Goal: Communication & Community: Answer question/provide support

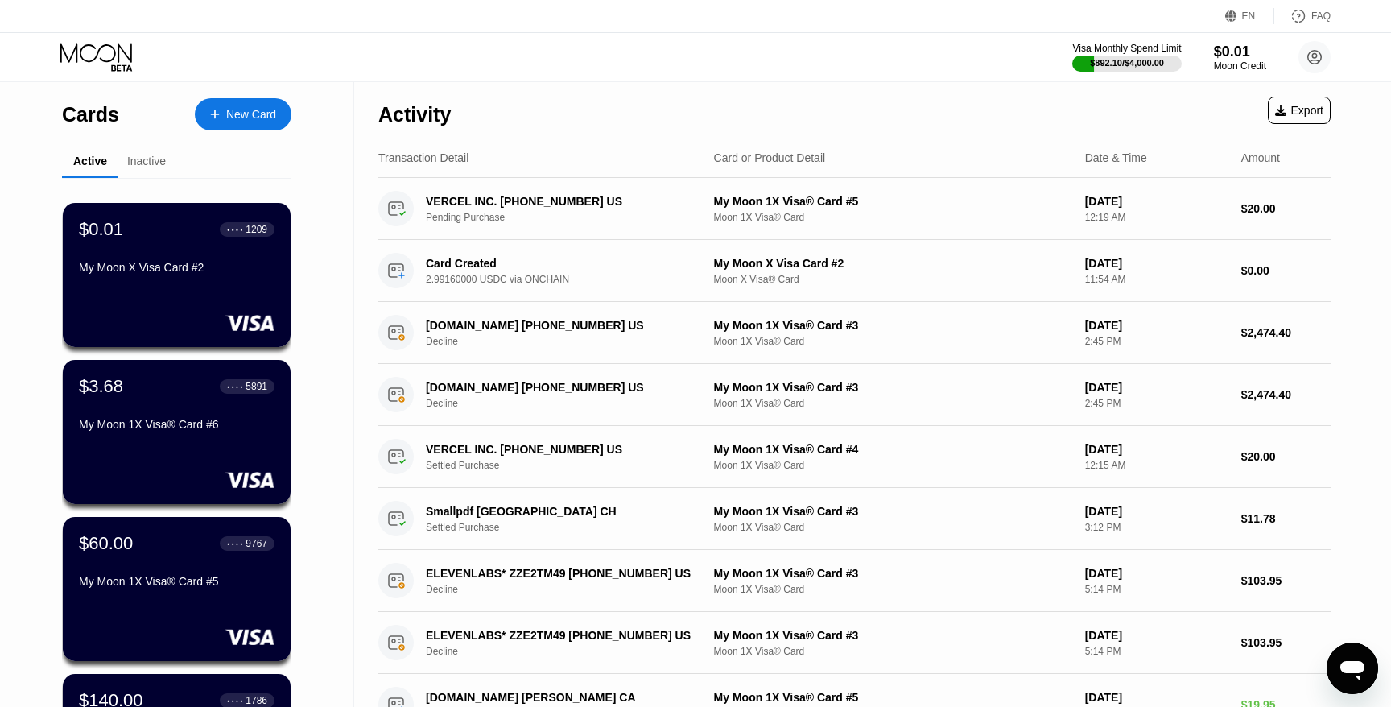
click at [151, 174] on div "Inactive" at bounding box center [146, 162] width 56 height 31
click at [152, 160] on div "Inactive" at bounding box center [146, 161] width 39 height 13
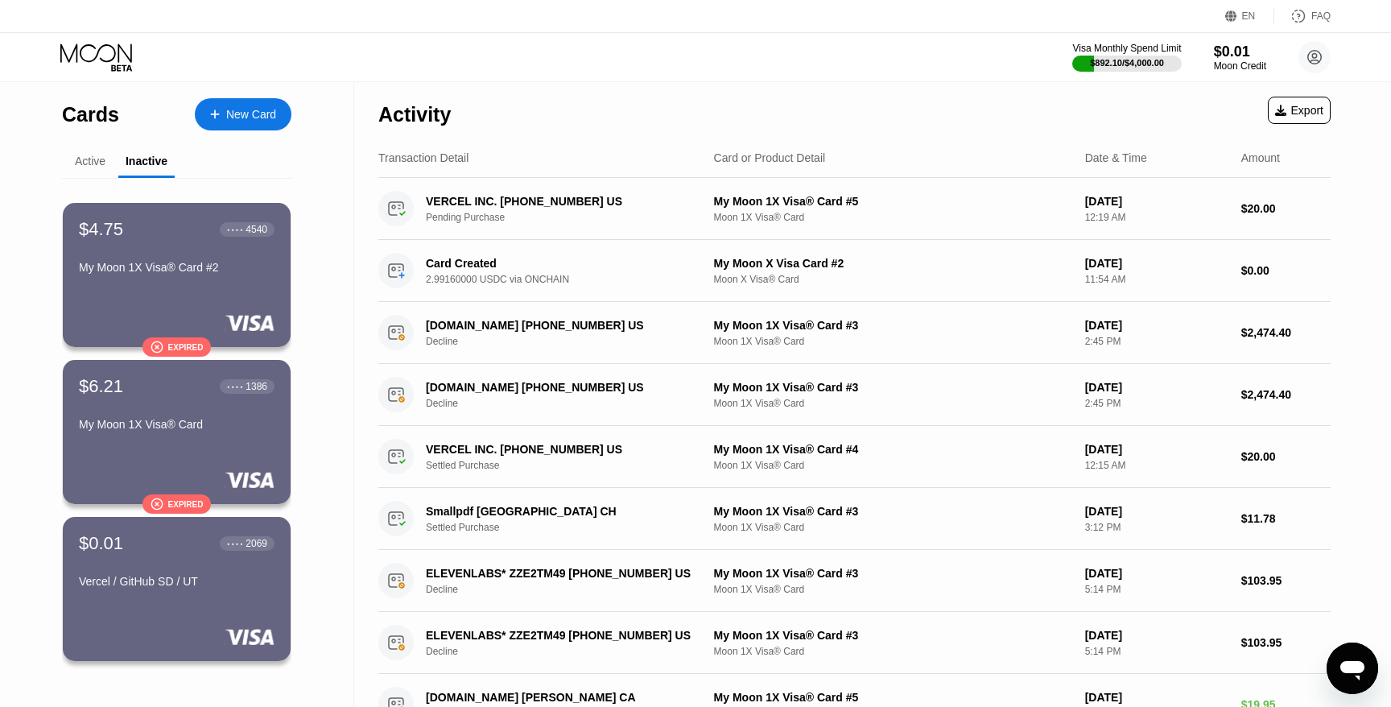
click at [78, 160] on div "Active" at bounding box center [90, 161] width 31 height 13
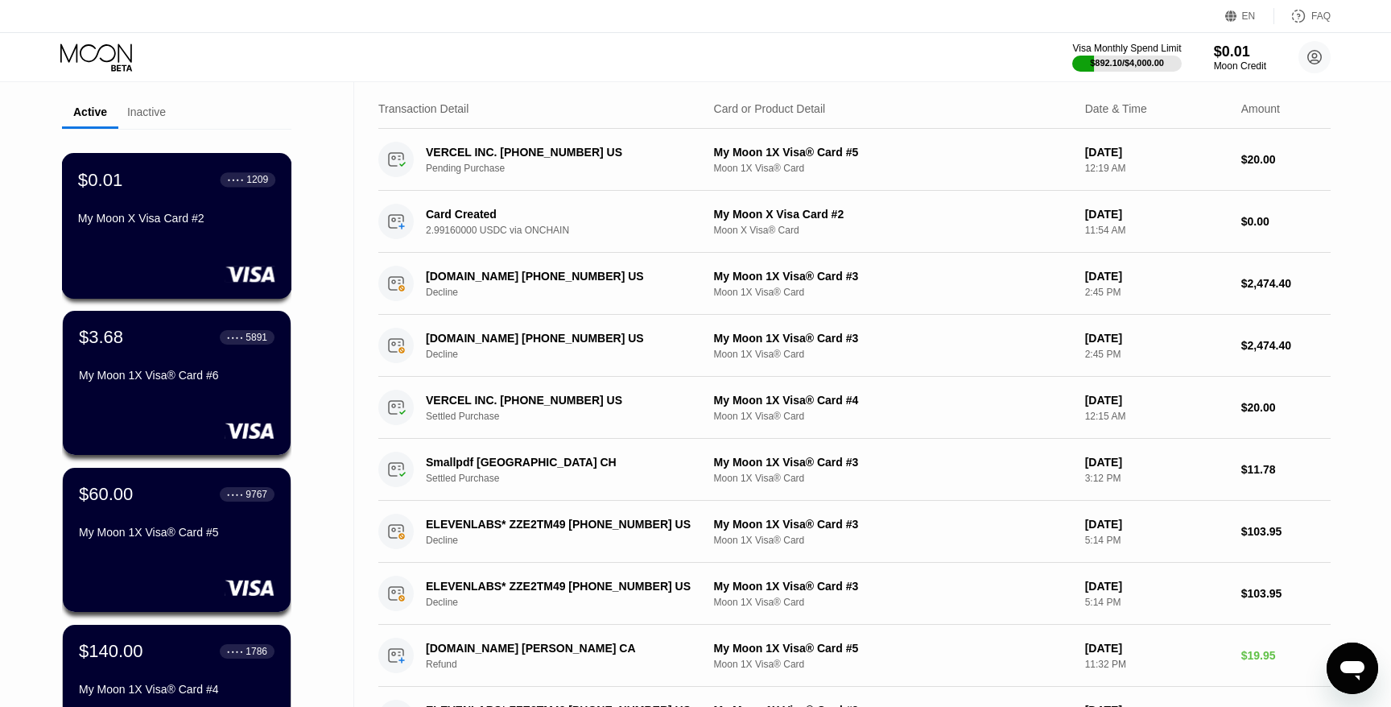
scroll to position [50, 0]
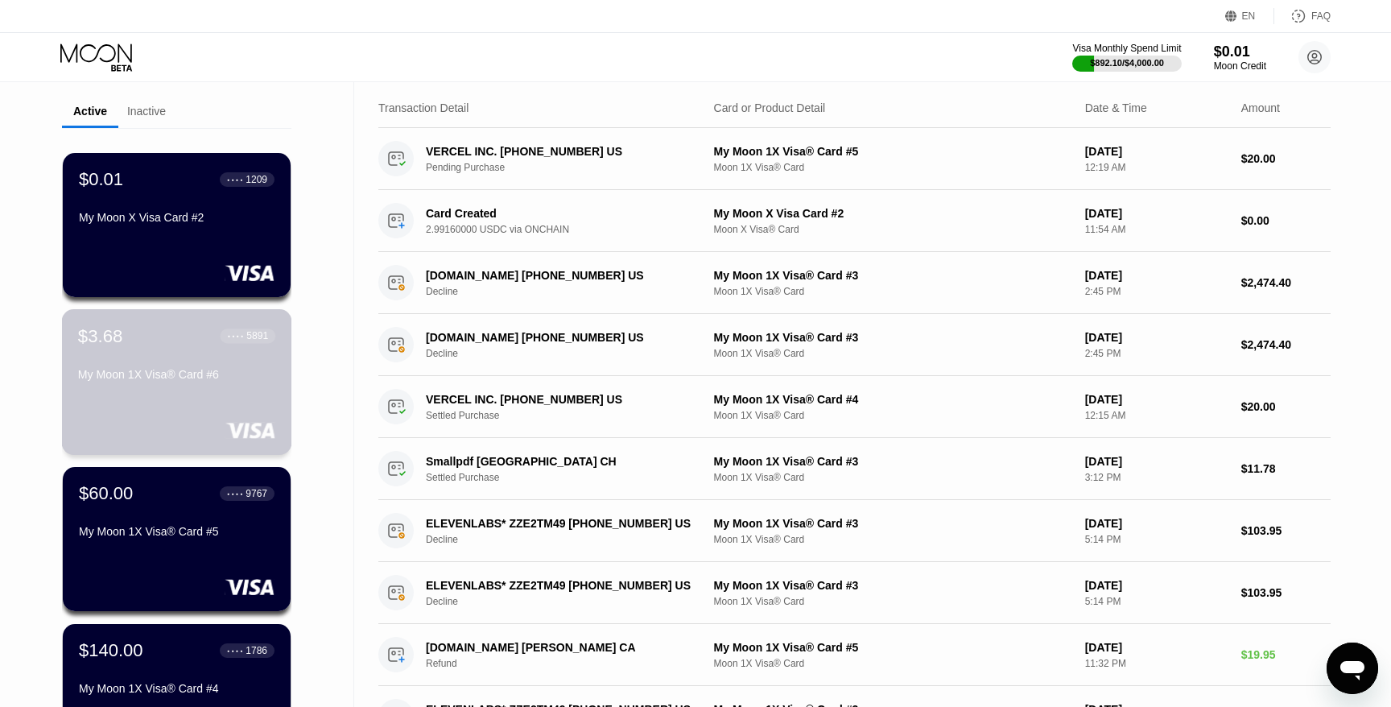
click at [261, 334] on div "5891" at bounding box center [257, 335] width 22 height 11
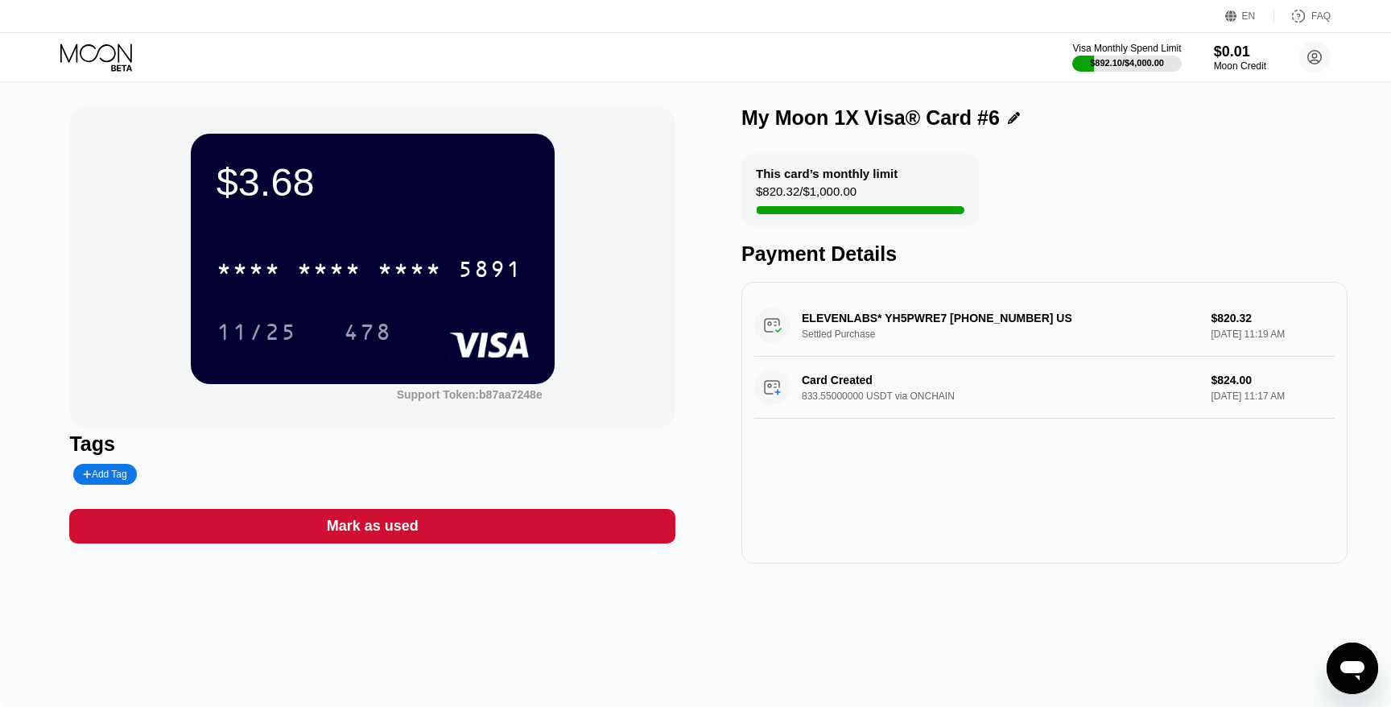
click at [1330, 642] on div "$3.68 * * * * * * * * * * * * 5891 11/25 478 Support Token: b87aa7248e Tags Add…" at bounding box center [695, 394] width 1391 height 625
click at [1344, 676] on icon "Messaging-Fenster öffnen" at bounding box center [1352, 668] width 29 height 29
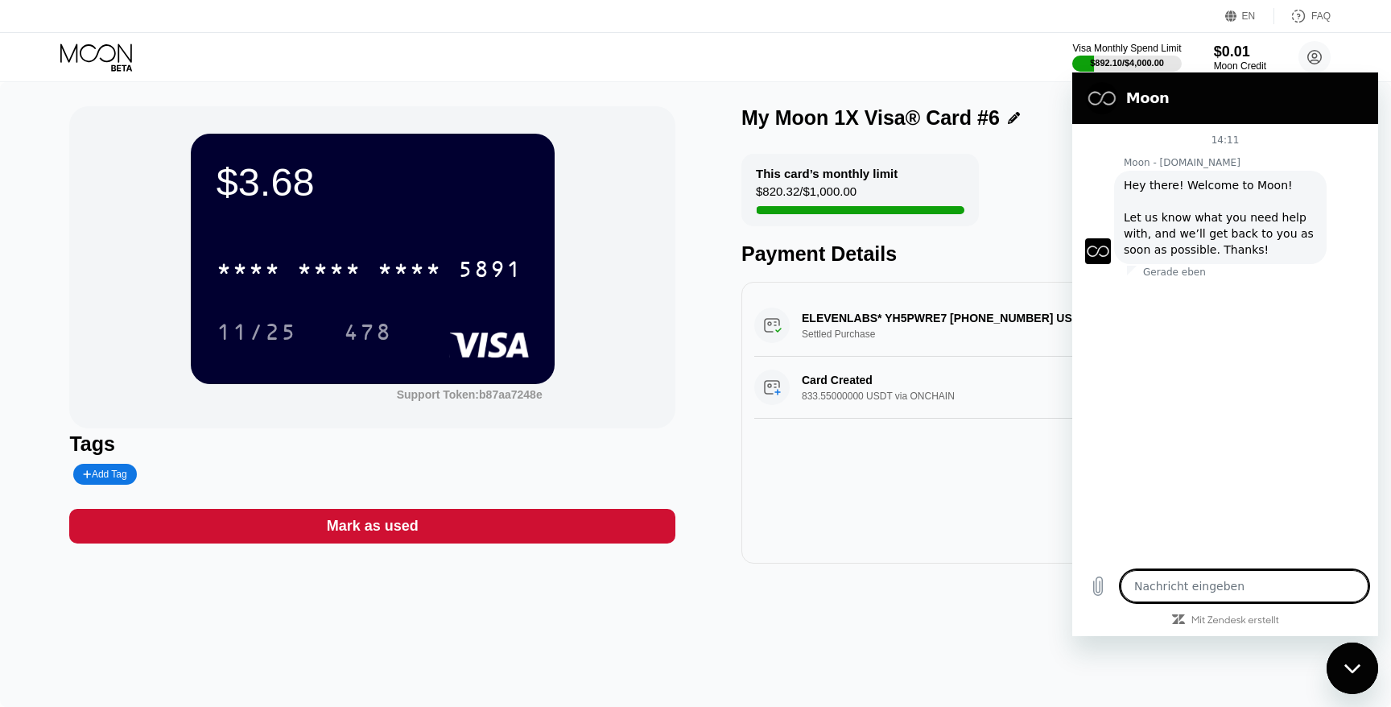
type textarea "x"
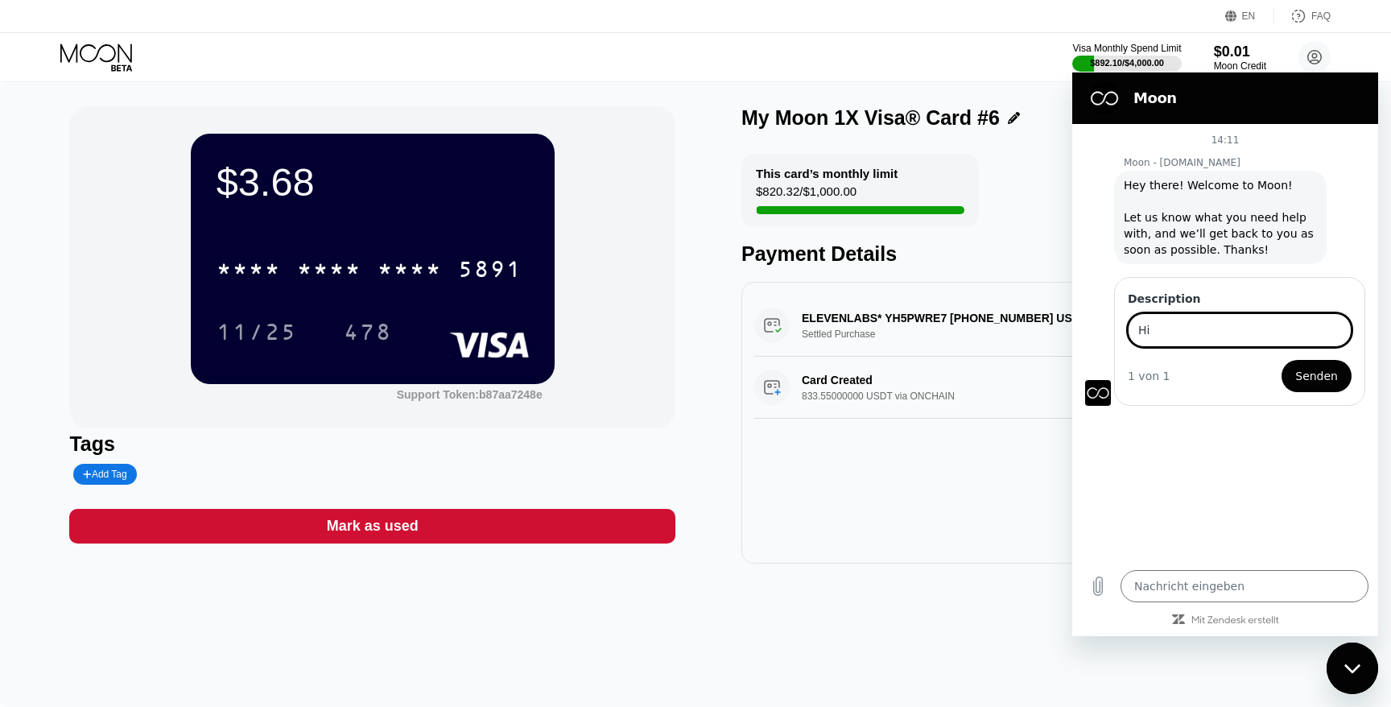
type input "H"
type input "I have received a refund from ElevenLabs to this credit card. Could you please …"
click at [1329, 381] on span "Senden" at bounding box center [1316, 375] width 43 height 19
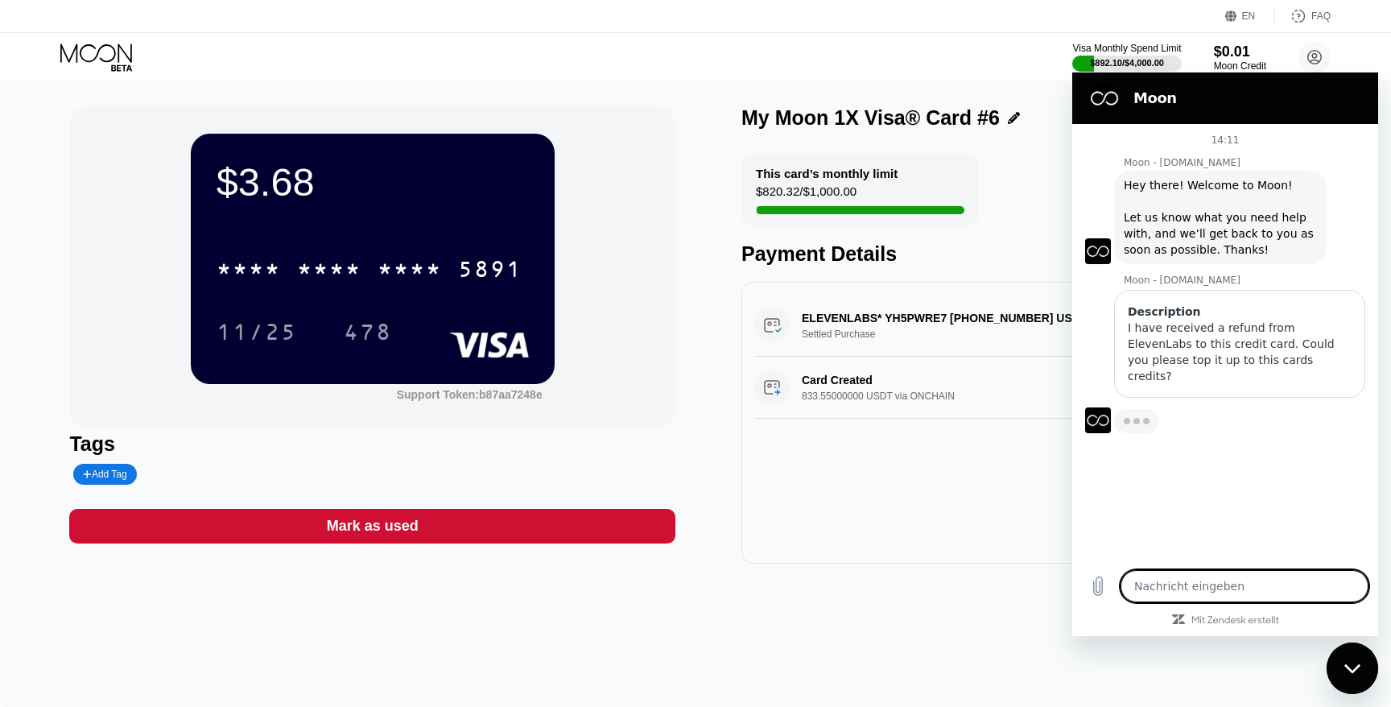
type textarea "x"
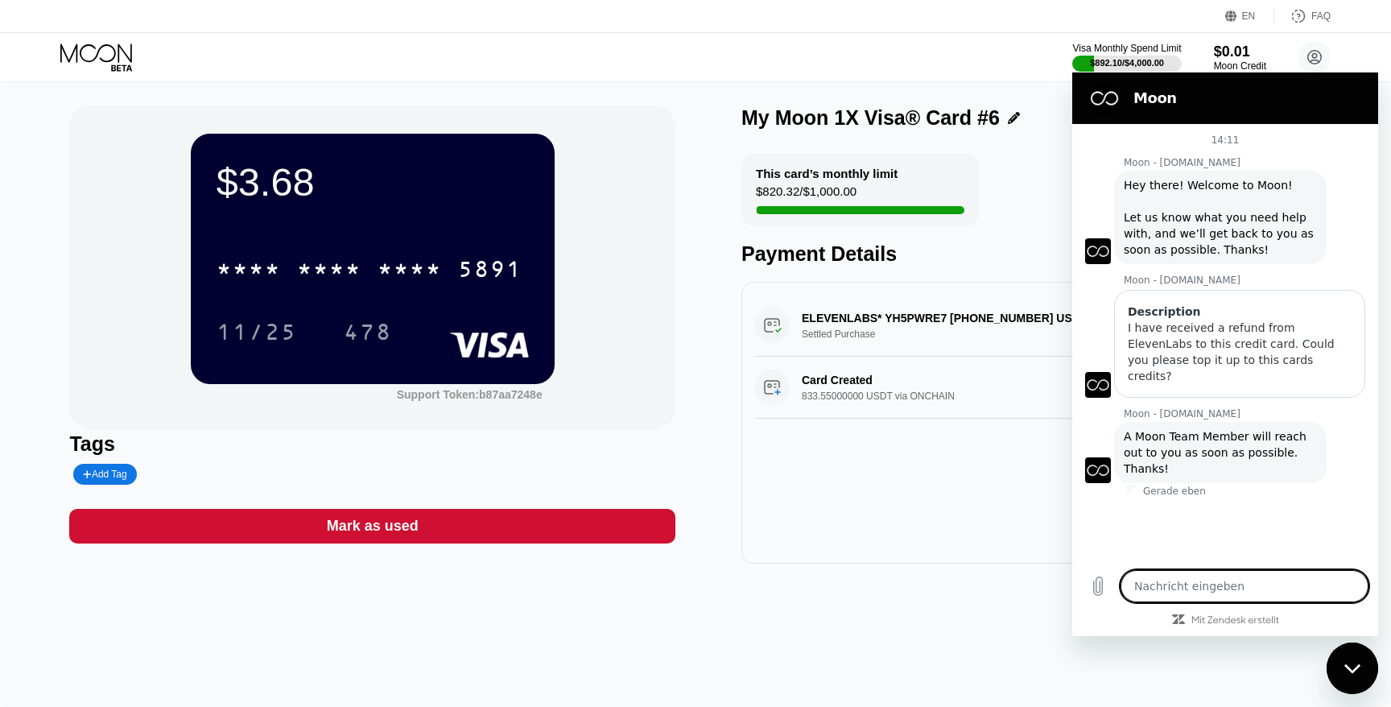
type textarea "q"
type textarea "x"
type textarea "v"
type textarea "x"
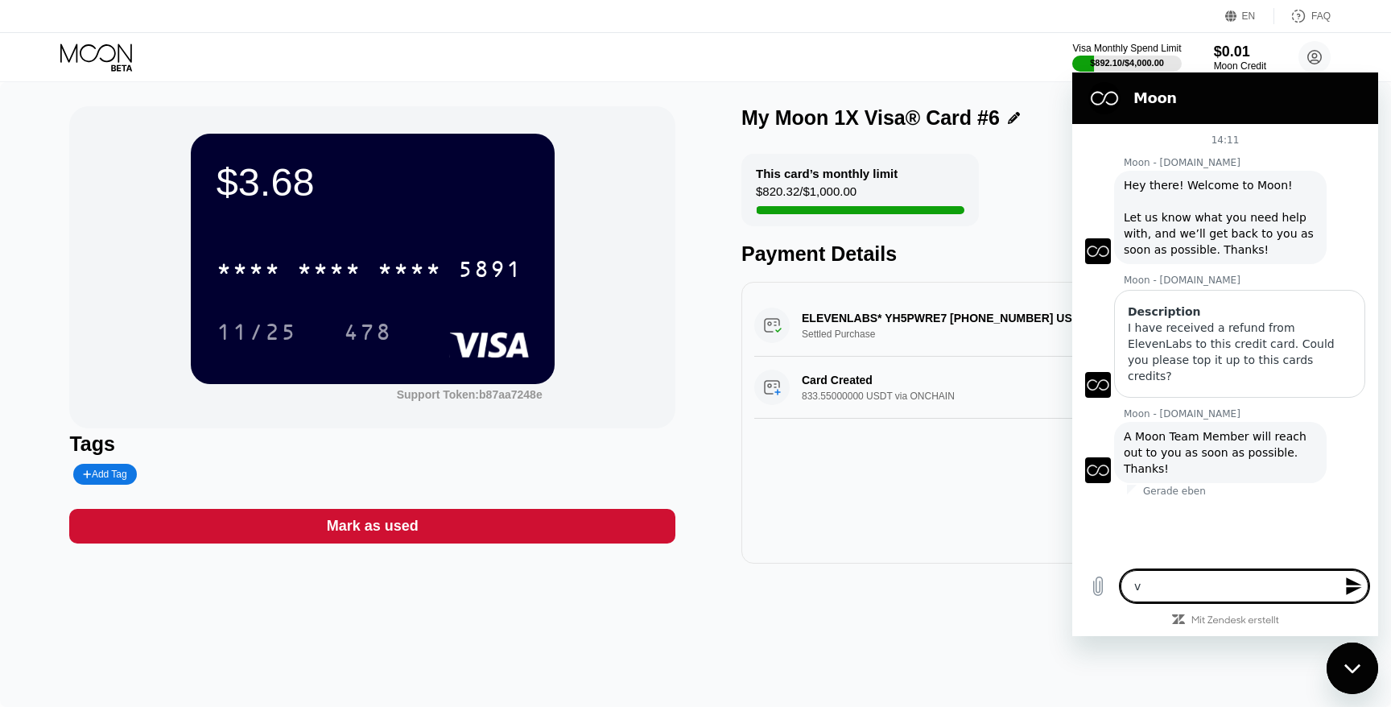
type textarea "vi"
type textarea "x"
type textarea "via"
type textarea "x"
type textarea "via"
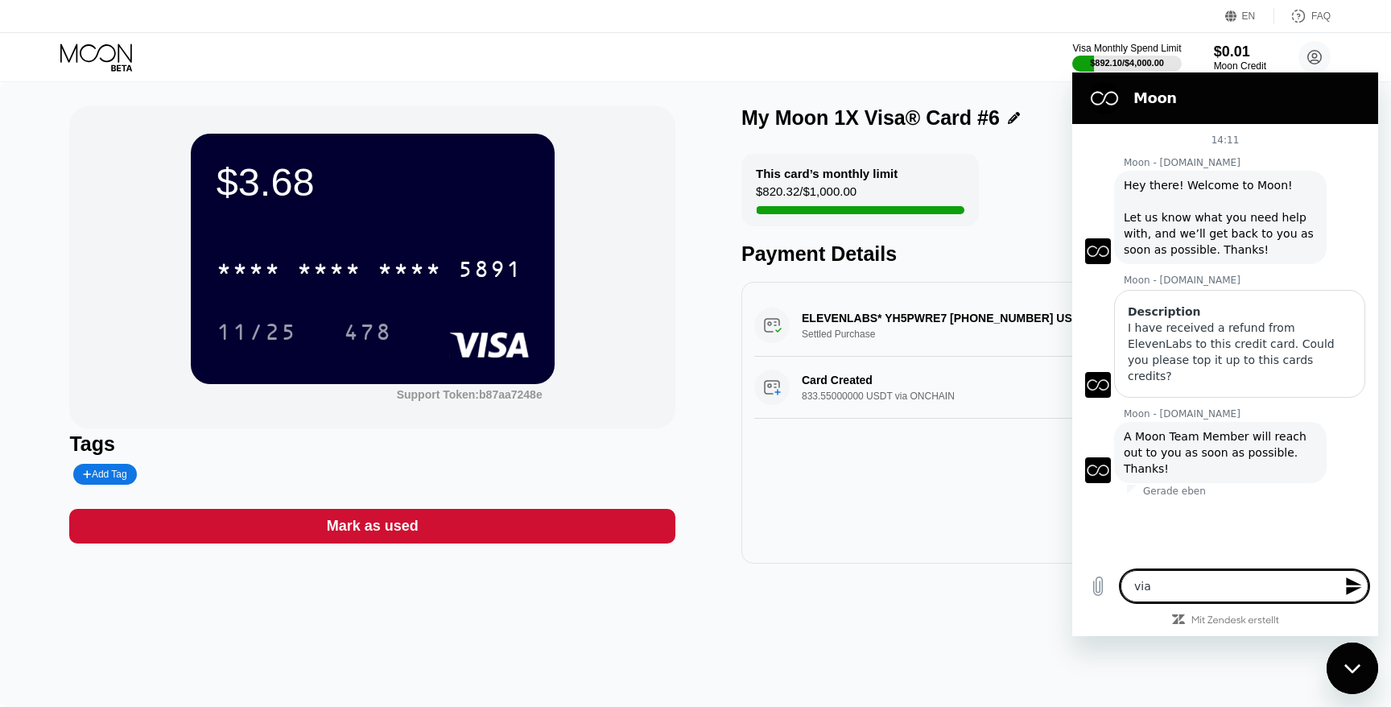
type textarea "x"
type textarea "via E"
type textarea "x"
type textarea "via E-"
type textarea "x"
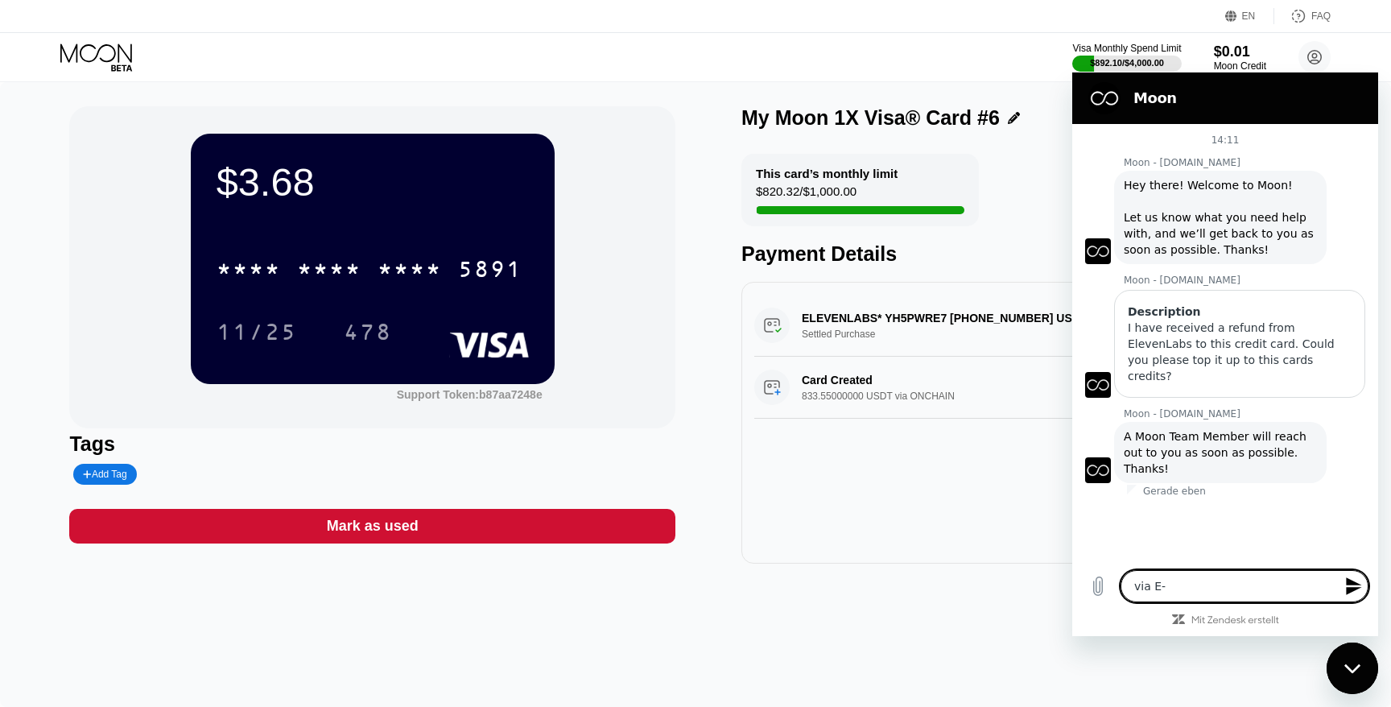
type textarea "via E-a"
type textarea "x"
type textarea "via E-"
type textarea "x"
type textarea "via E-M"
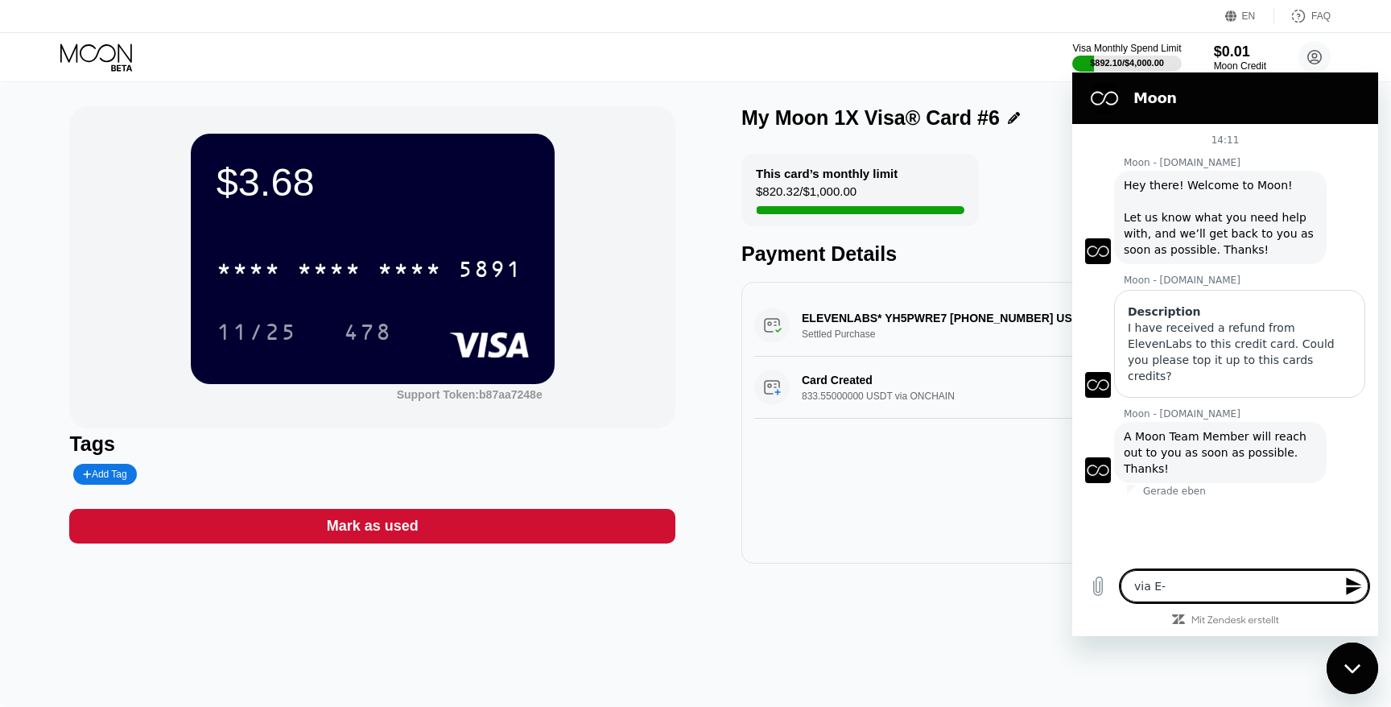
type textarea "x"
type textarea "via E-Ma"
type textarea "x"
type textarea "via E-Mai"
type textarea "x"
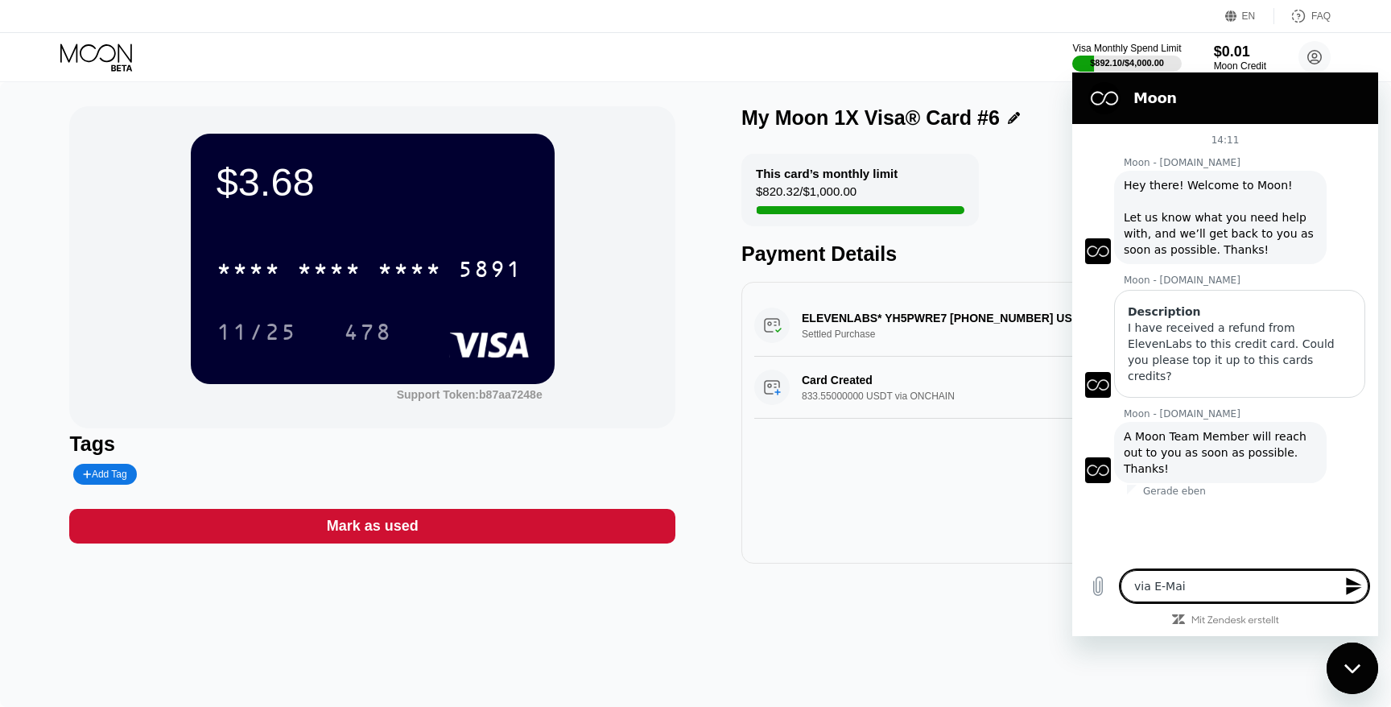
type textarea "via E-Mail"
type textarea "x"
type textarea "via E-Mail"
type textarea "x"
type textarea "via E-Mail o"
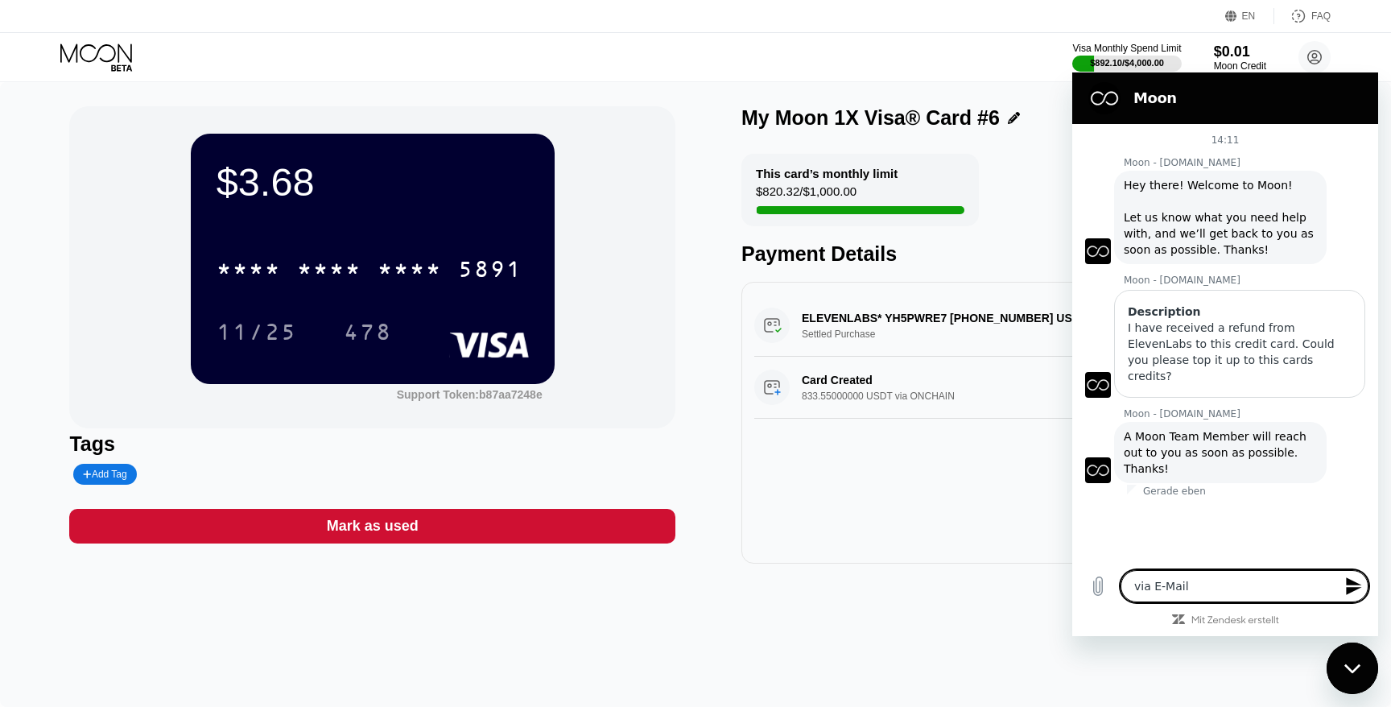
type textarea "x"
type textarea "via E-Mail or"
type textarea "x"
type textarea "via E-Mail or"
type textarea "x"
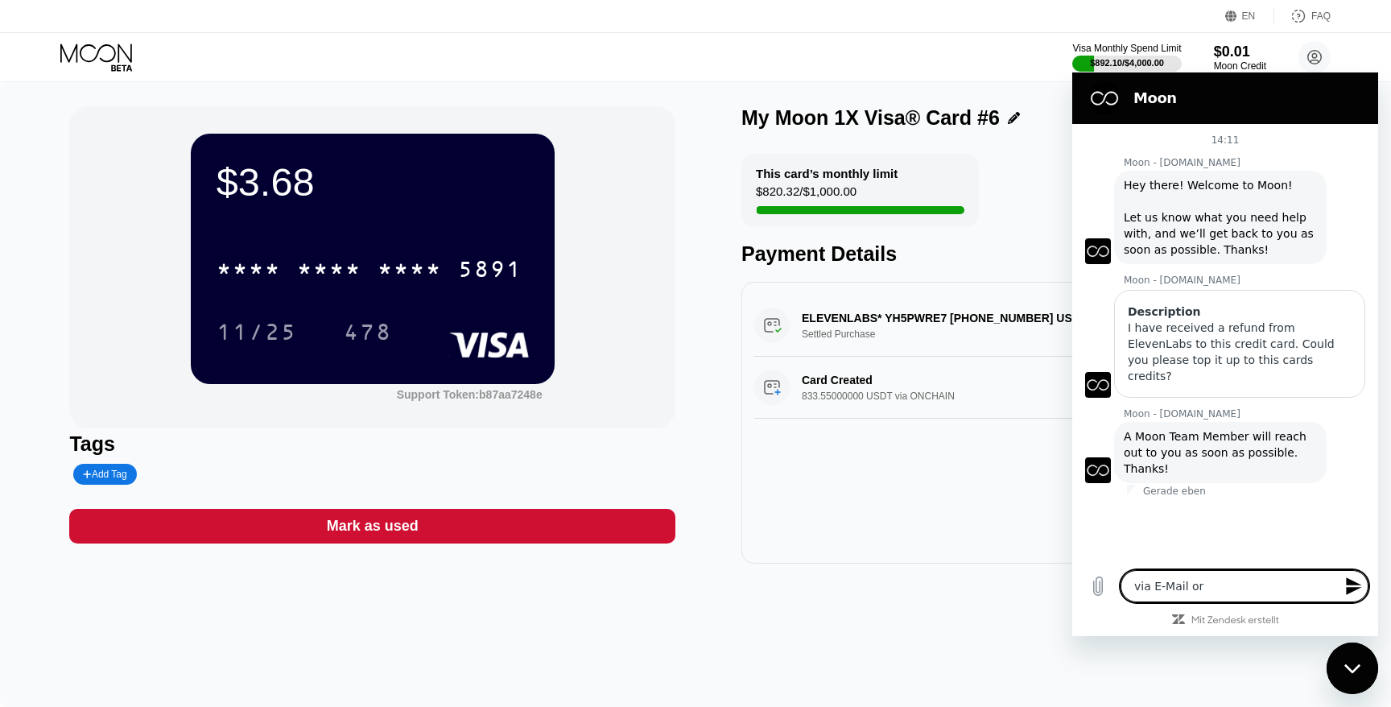
type textarea "via E-Mail or L"
type textarea "x"
type textarea "via E-Mail or Li"
type textarea "x"
type textarea "via E-Mail or Liv"
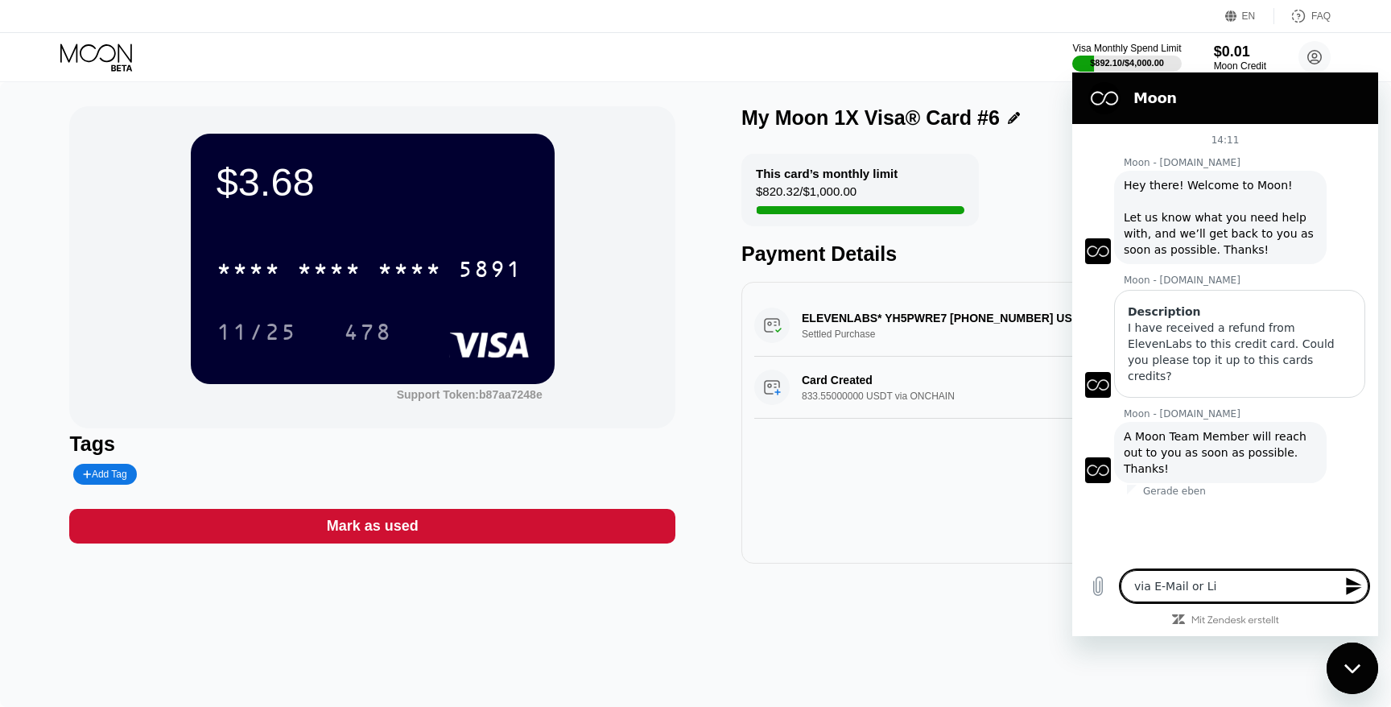
type textarea "x"
type textarea "via E-Mail or Live"
type textarea "x"
type textarea "via E-Mail or Live"
type textarea "x"
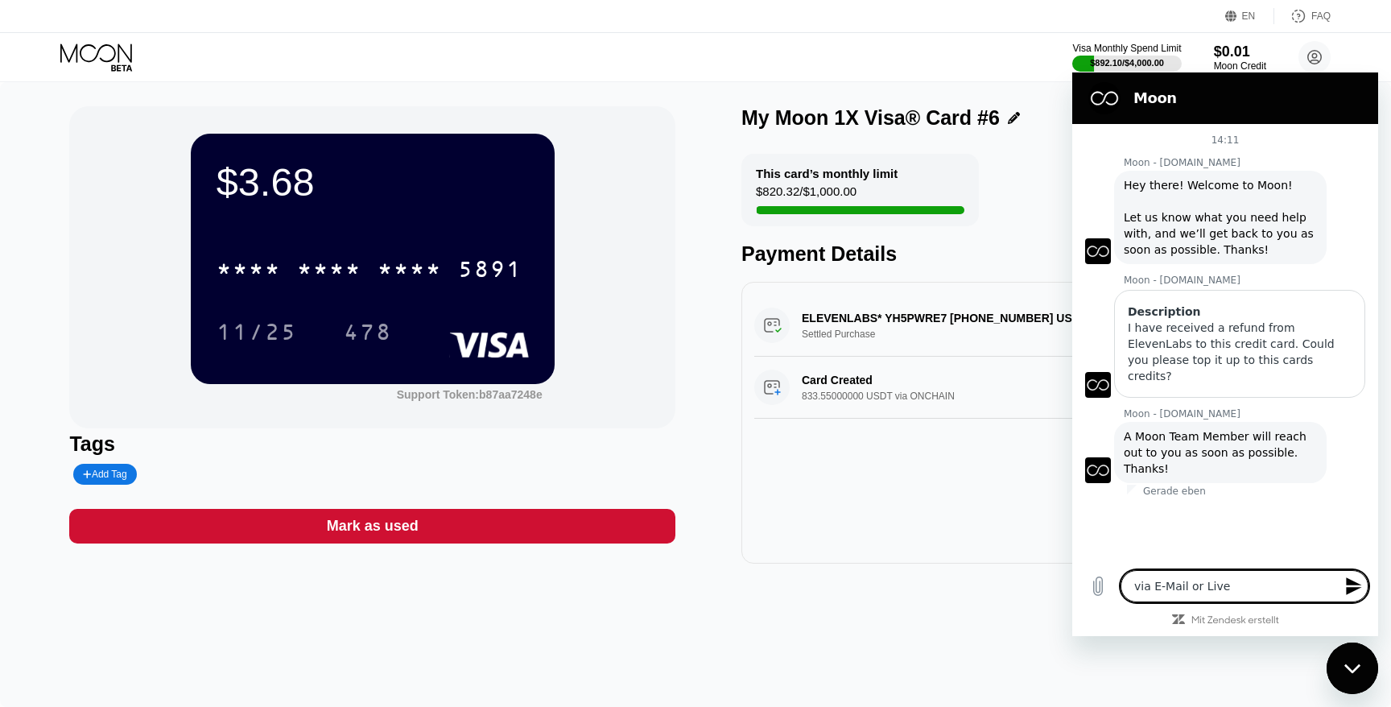
type textarea "via E-Mail or Live S"
type textarea "x"
type textarea "via E-Mail or Live Su"
type textarea "x"
type textarea "via E-Mail or Live Sup"
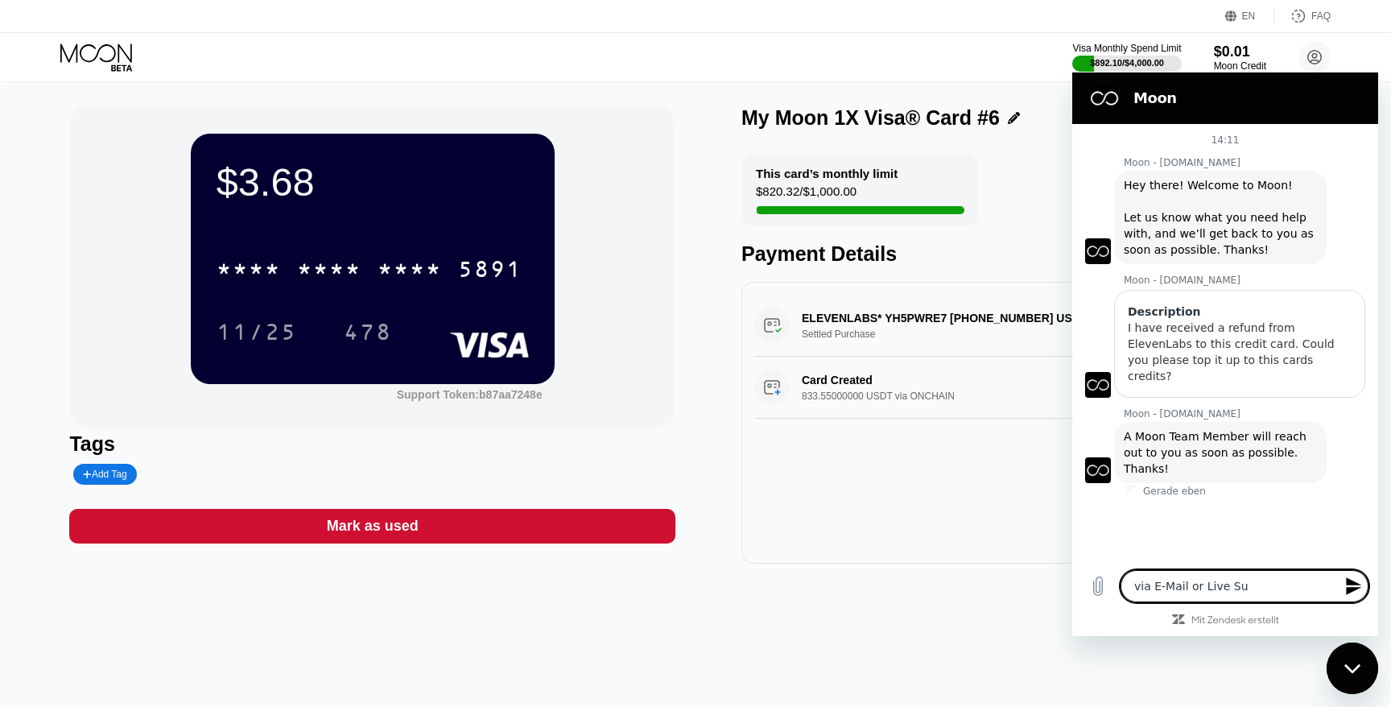
type textarea "x"
type textarea "via E-Mail or Live Supp"
type textarea "x"
type textarea "via E-Mail or Live Suppo"
type textarea "x"
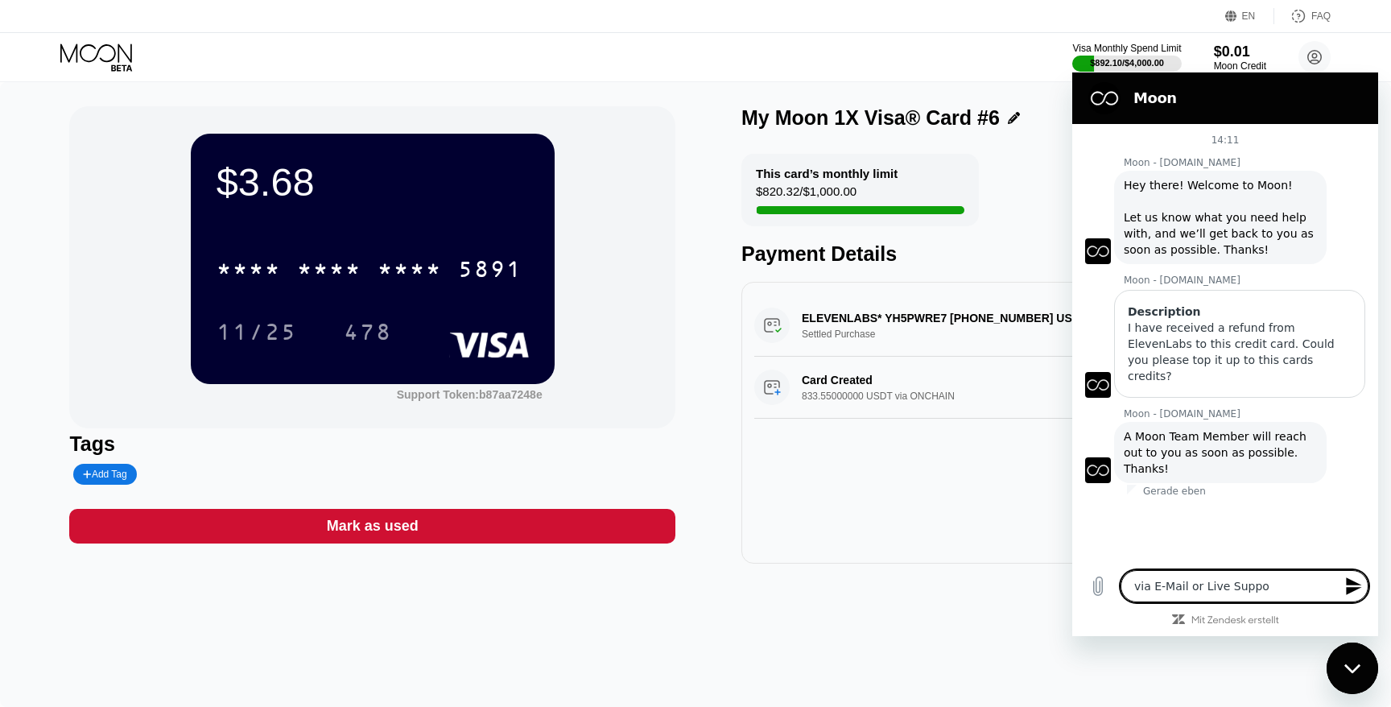
type textarea "via E-Mail or Live Suppor"
type textarea "x"
type textarea "via E-Mail or Live Support"
type textarea "x"
type textarea "via E-Mail or Live Support?"
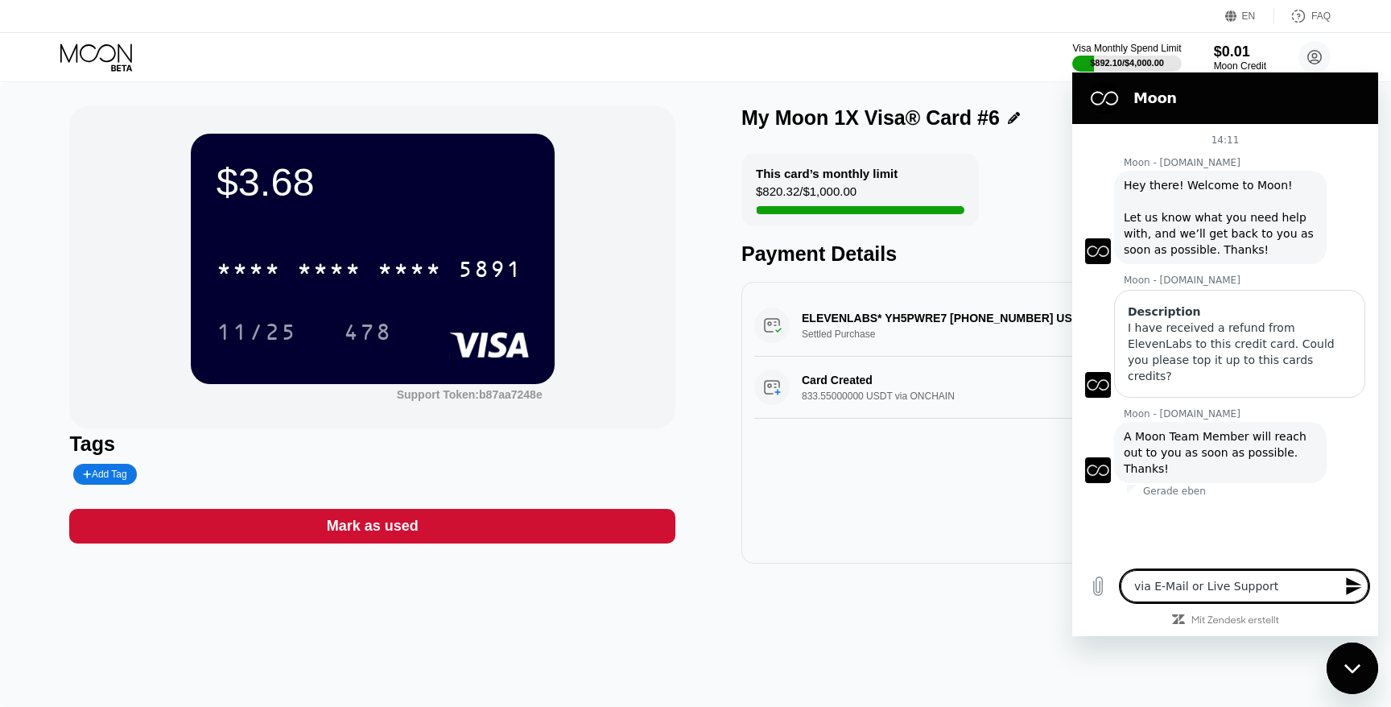
type textarea "x"
click at [1350, 663] on icon "Messaging-Fenster schließen" at bounding box center [1353, 668] width 17 height 10
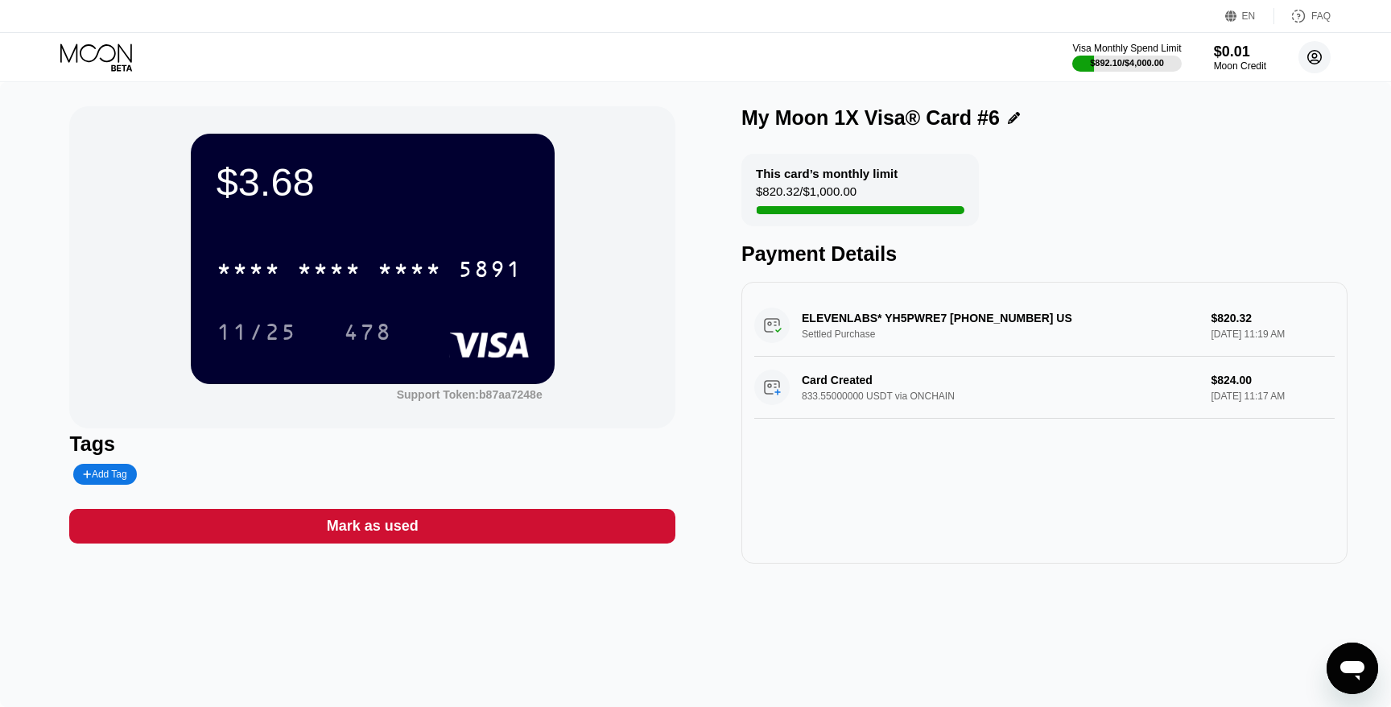
click at [1310, 53] on circle at bounding box center [1315, 57] width 32 height 32
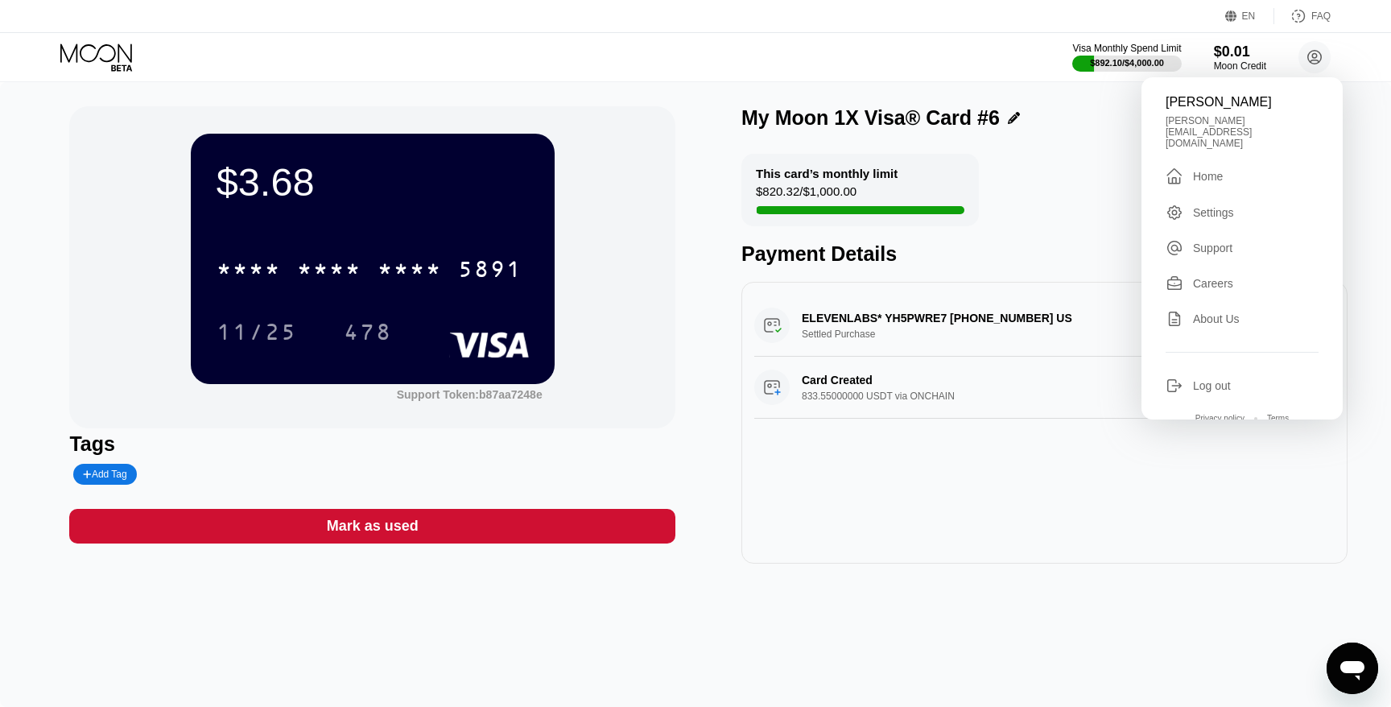
click at [1217, 242] on div "Support" at bounding box center [1212, 248] width 39 height 13
type textarea "x"
